Goal: Check status: Check status

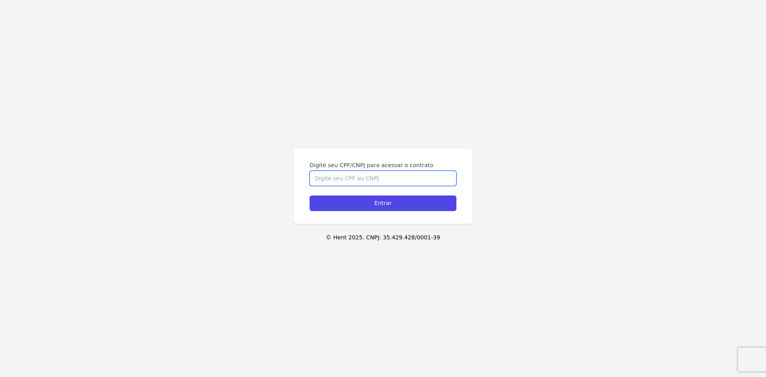
click at [345, 175] on input "Digite seu CPF/CNPJ para acessar o contrato" at bounding box center [382, 178] width 147 height 15
type input "13251765752"
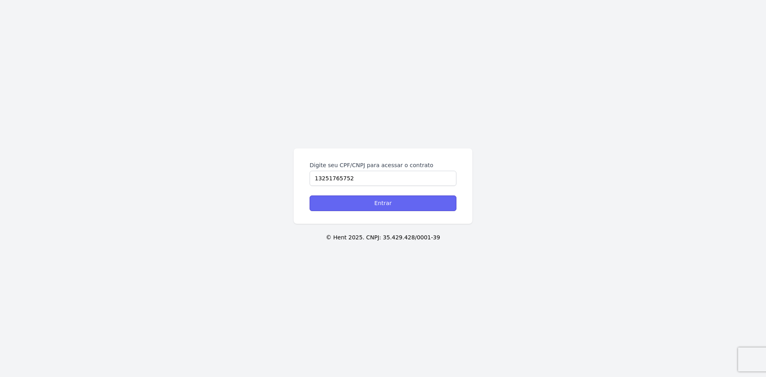
click at [363, 201] on input "Entrar" at bounding box center [382, 203] width 147 height 16
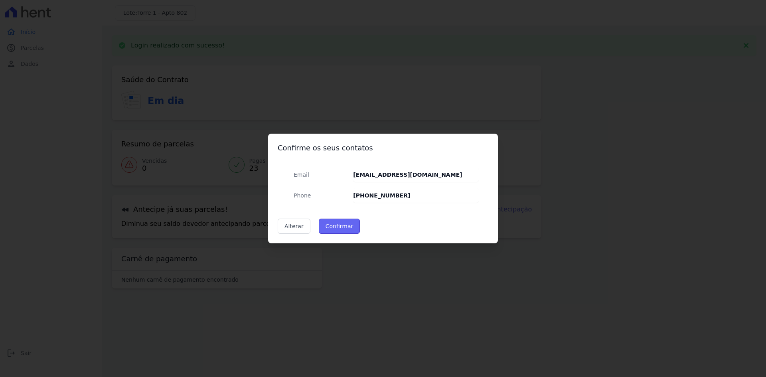
click at [331, 227] on button "Confirmar" at bounding box center [339, 226] width 41 height 15
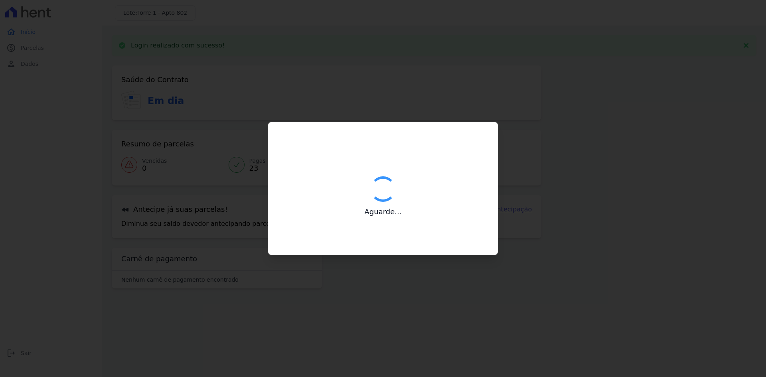
type input "Contatos confirmados com sucesso."
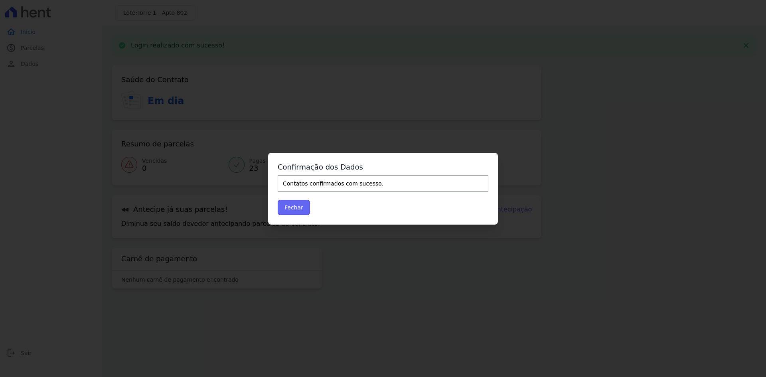
click at [296, 209] on button "Fechar" at bounding box center [294, 207] width 32 height 15
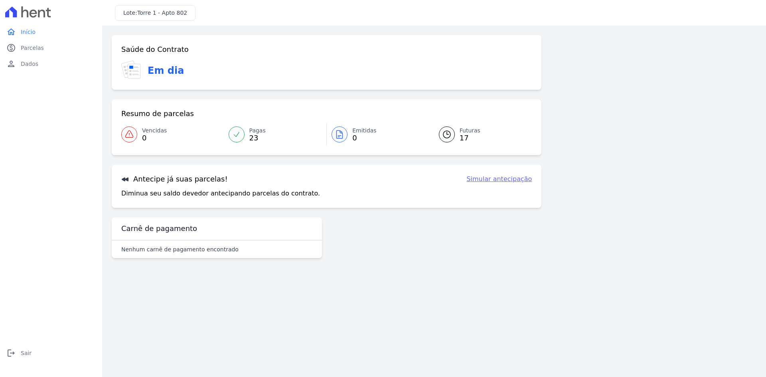
click at [464, 136] on span "17" at bounding box center [469, 138] width 21 height 6
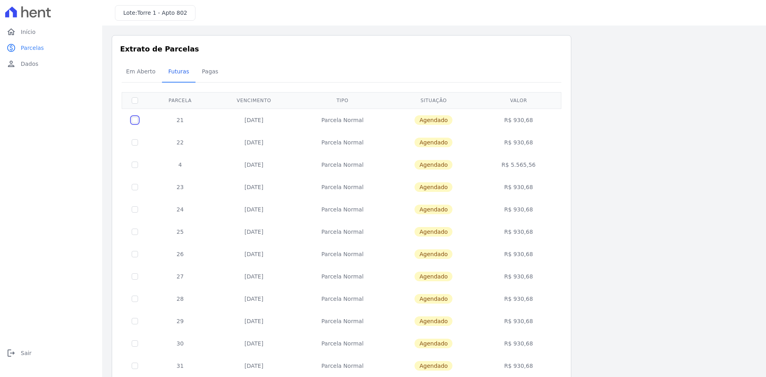
click at [135, 122] on input "checkbox" at bounding box center [135, 120] width 6 height 6
checkbox input "true"
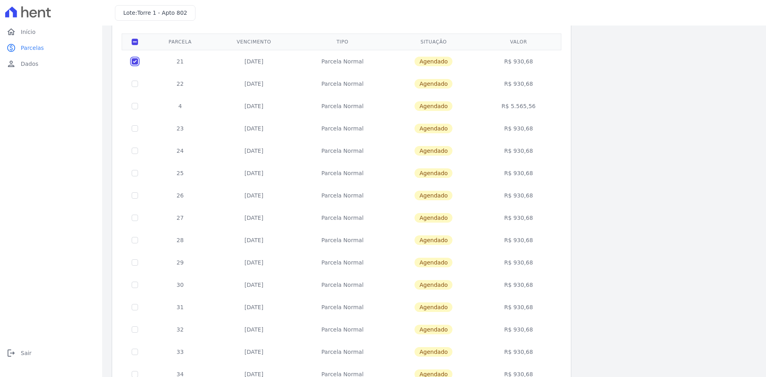
scroll to position [148, 0]
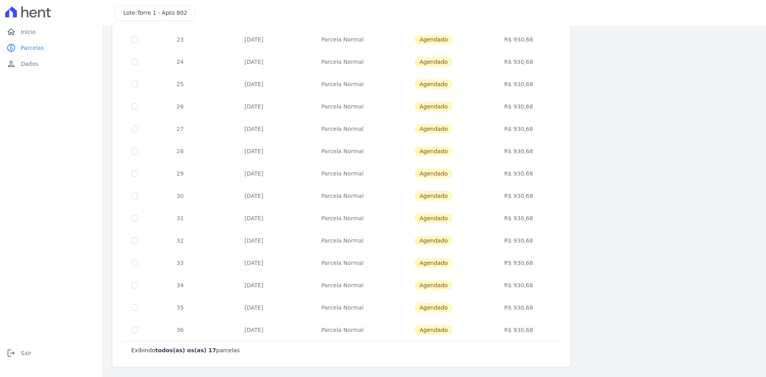
click at [249, 329] on td "[DATE]" at bounding box center [254, 330] width 83 height 22
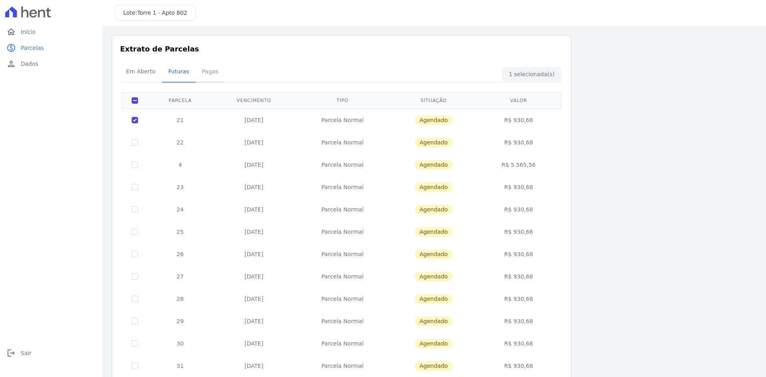
click at [200, 72] on span "Pagas" at bounding box center [210, 71] width 26 height 16
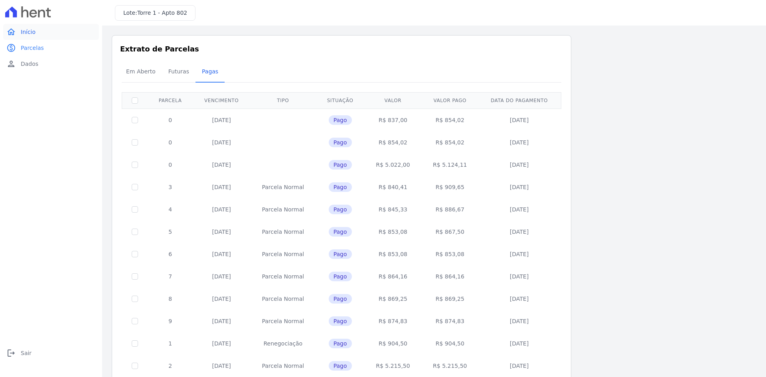
click at [35, 29] on link "home Início" at bounding box center [51, 32] width 96 height 16
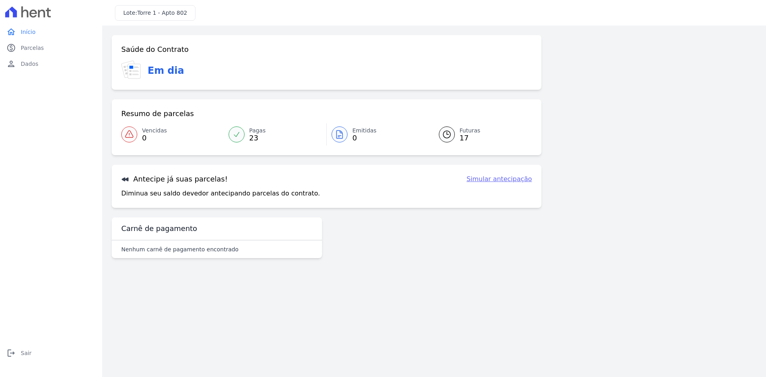
click at [147, 69] on div "Em dia" at bounding box center [326, 71] width 410 height 20
click at [134, 73] on icon at bounding box center [134, 71] width 12 height 14
